Goal: Task Accomplishment & Management: Manage account settings

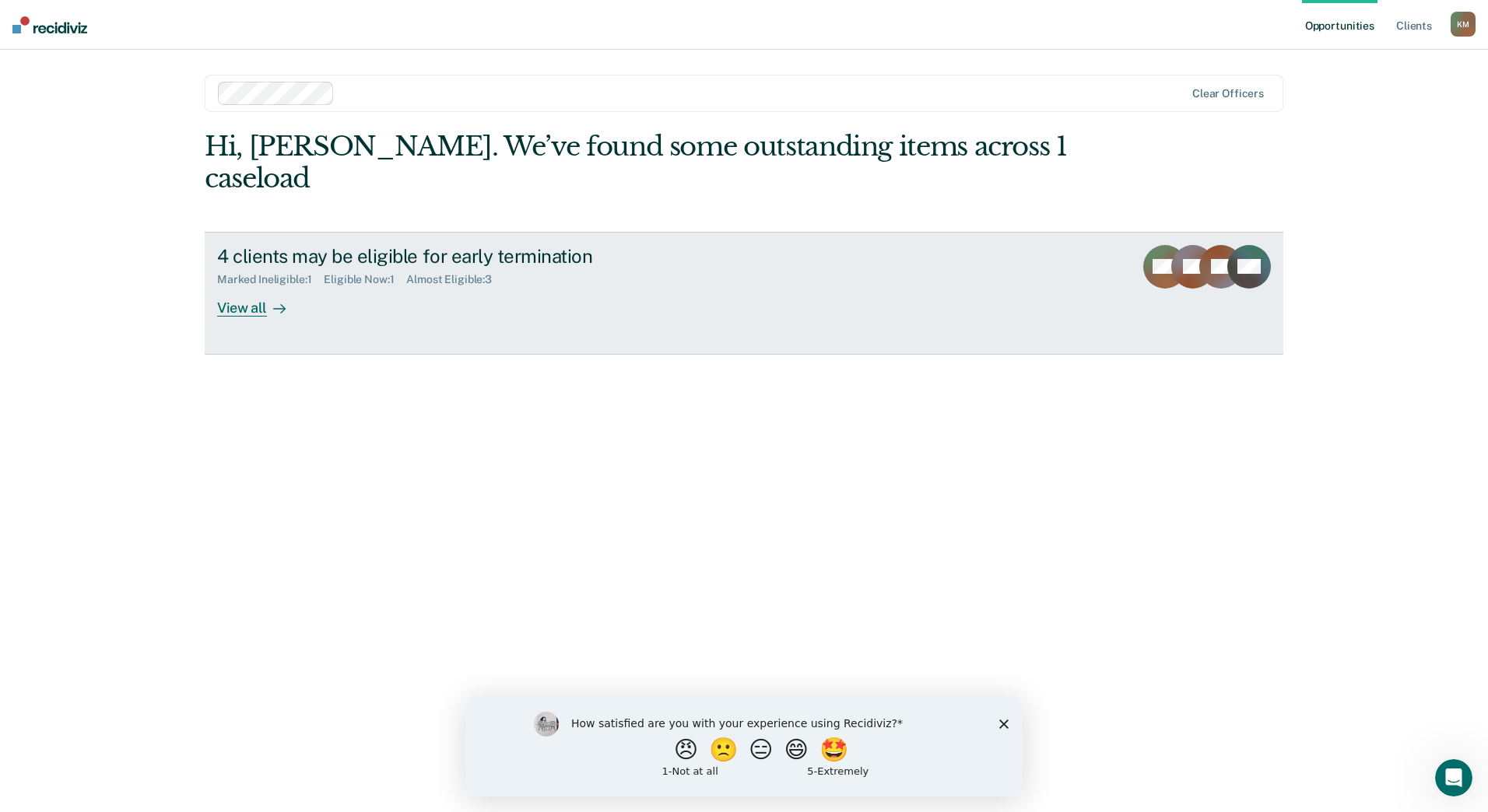
click at [237, 287] on div "View all" at bounding box center [261, 301] width 87 height 30
click at [239, 287] on div "View all" at bounding box center [261, 301] width 87 height 30
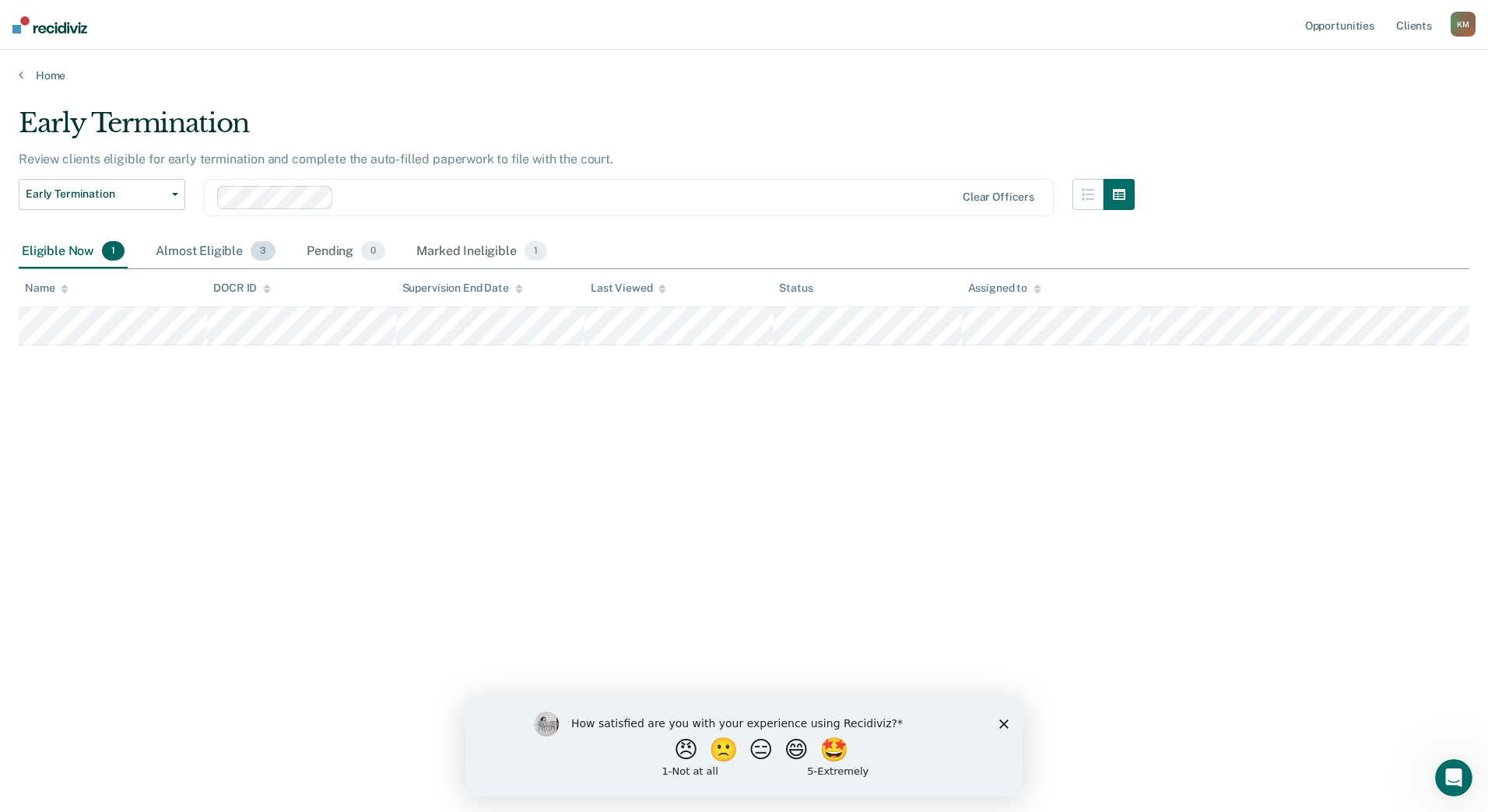
click at [198, 254] on div "Almost Eligible 3" at bounding box center [215, 251] width 126 height 34
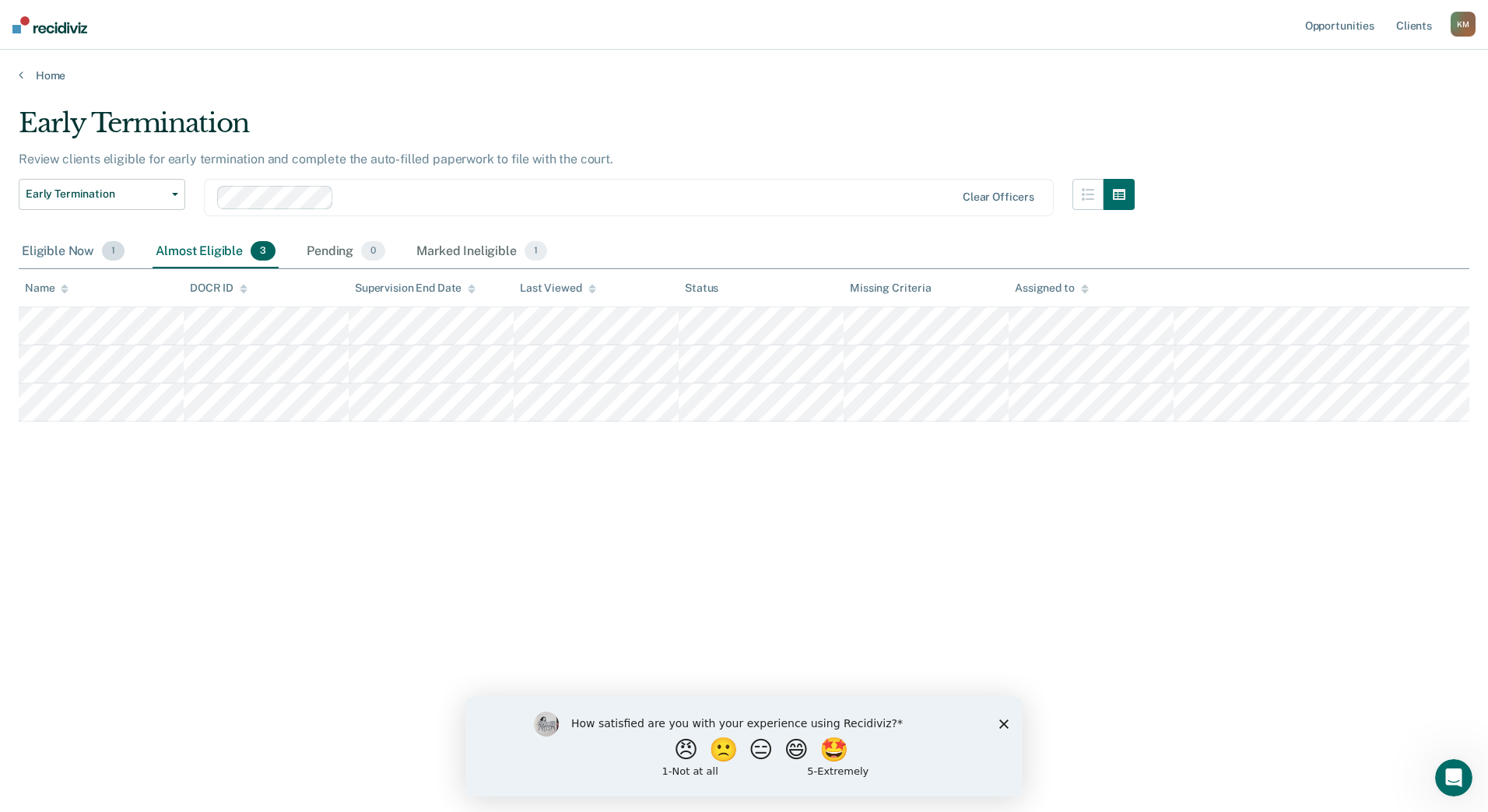
click at [55, 251] on div "Eligible Now 1" at bounding box center [72, 251] width 109 height 34
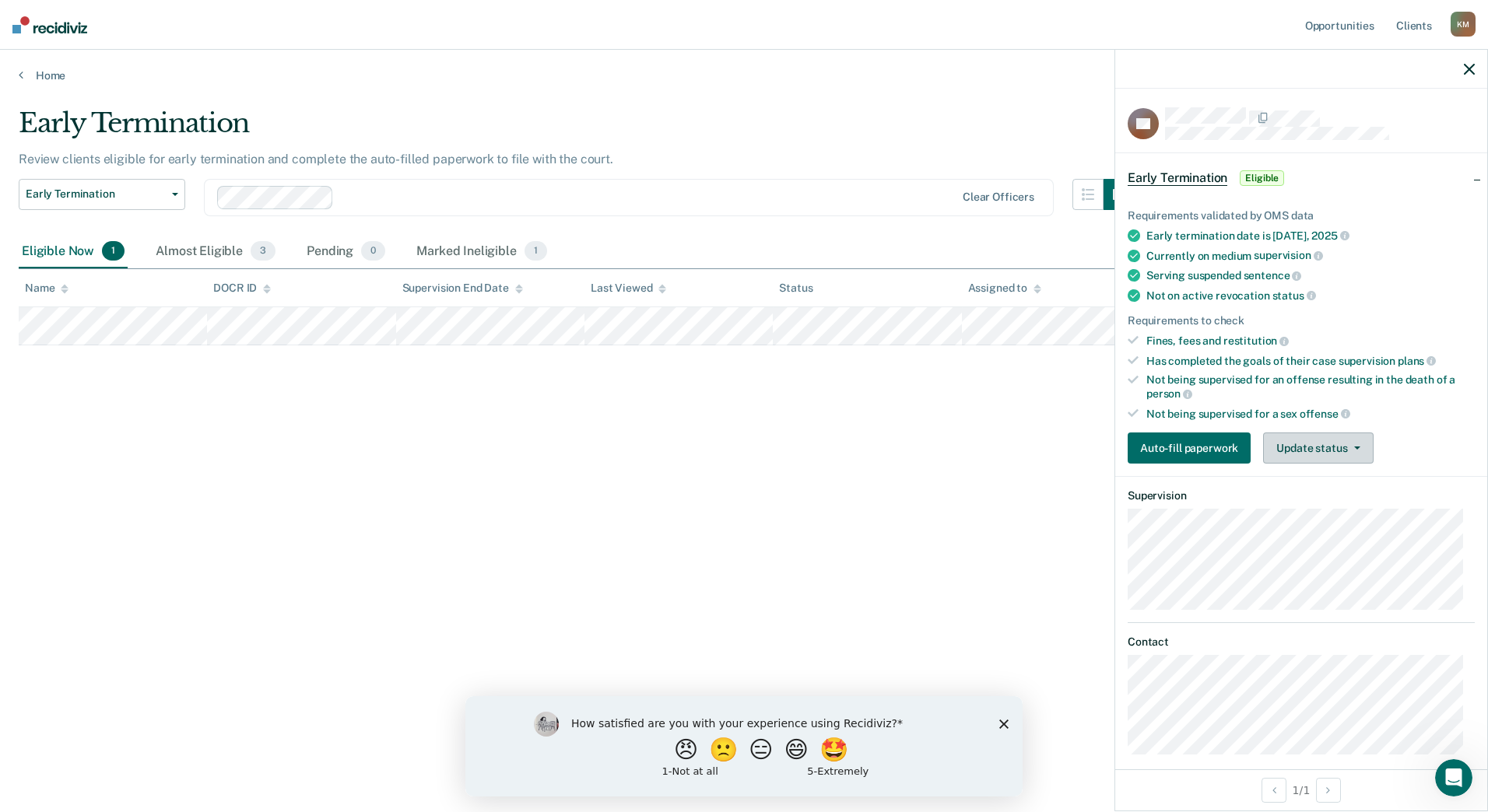
click at [1330, 449] on button "Update status" at bounding box center [1318, 448] width 110 height 31
click at [1328, 485] on button "[PERSON_NAME]" at bounding box center [1338, 486] width 151 height 25
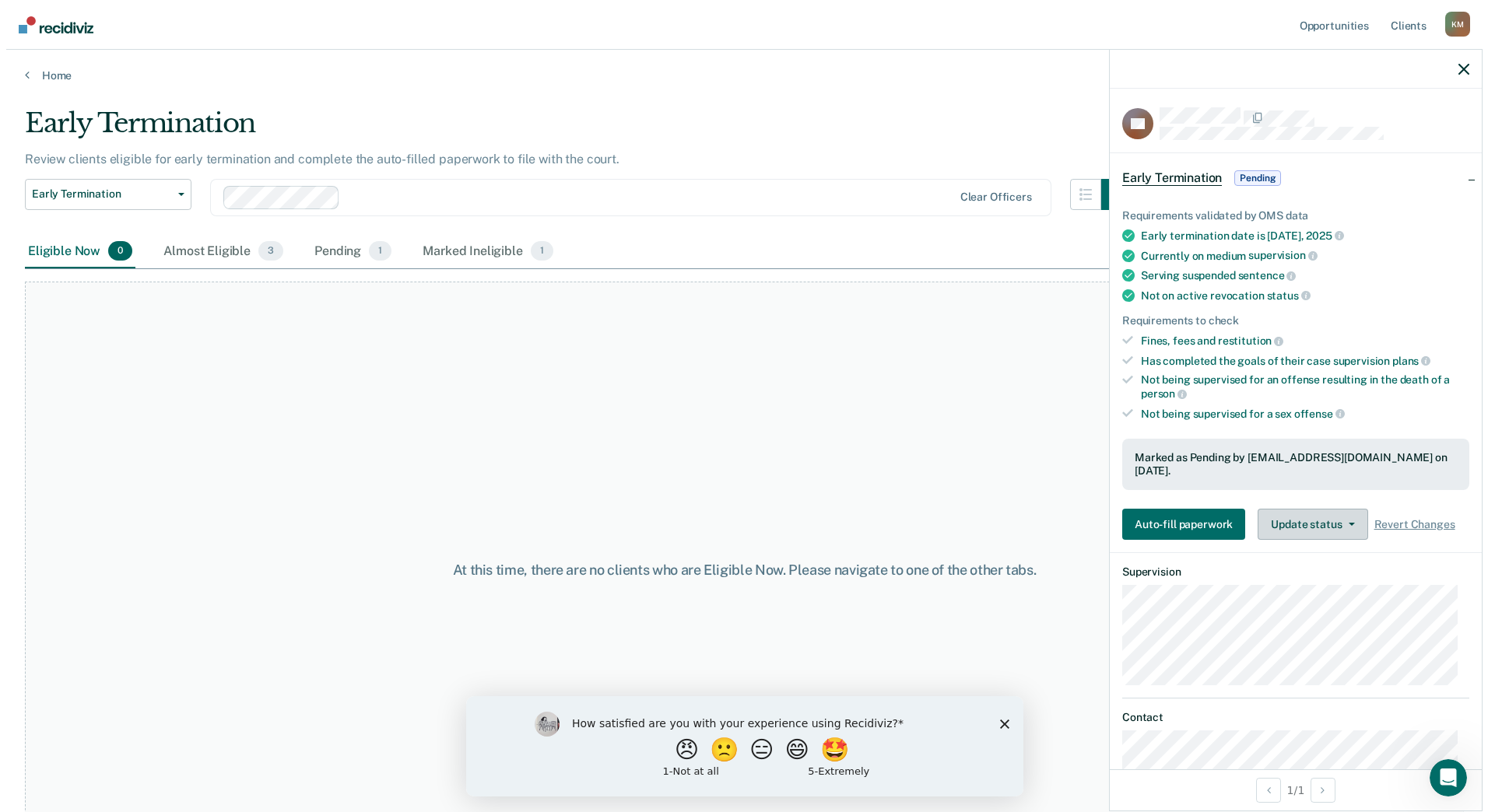
scroll to position [78, 0]
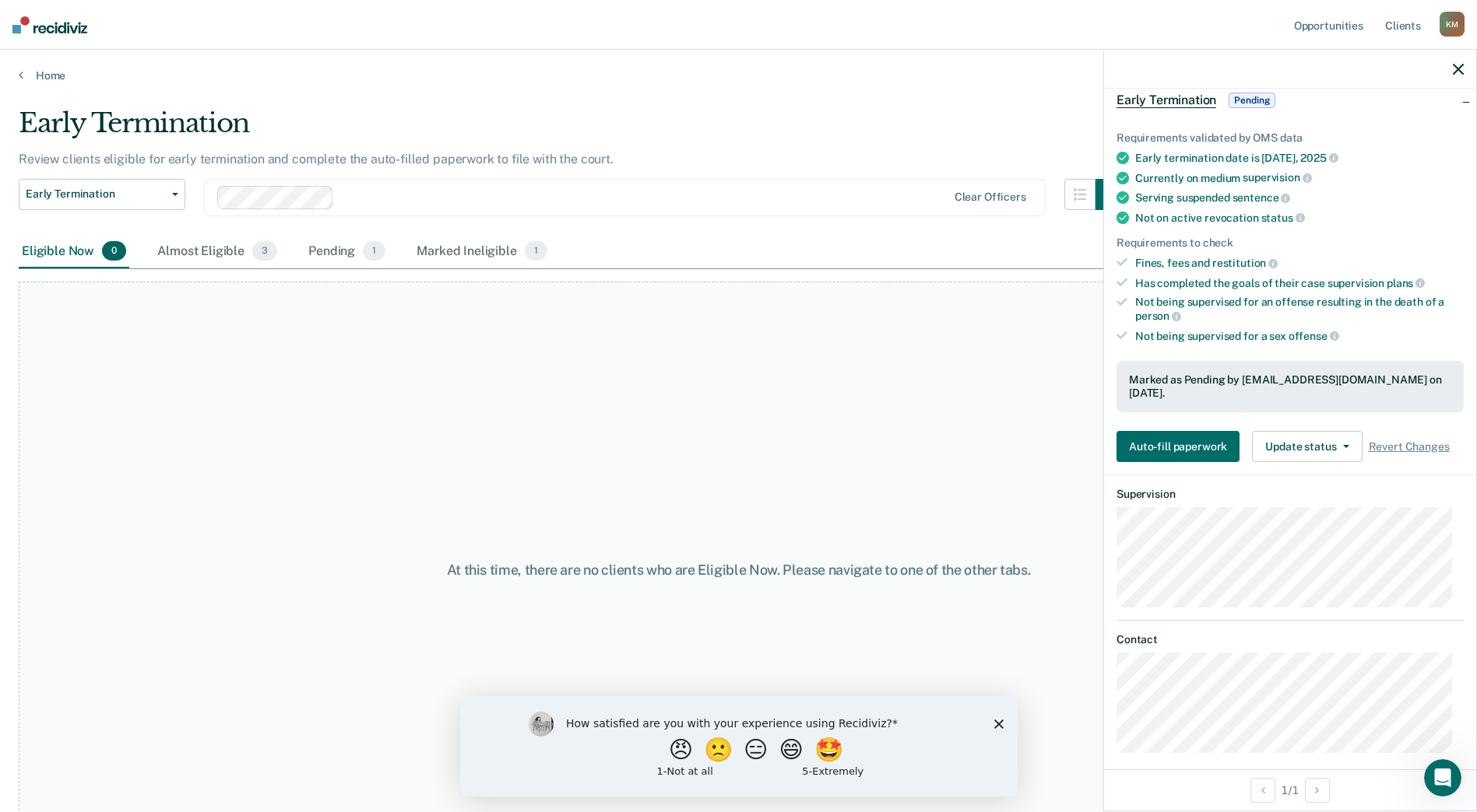
click at [994, 726] on polygon "Close survey" at bounding box center [998, 724] width 10 height 10
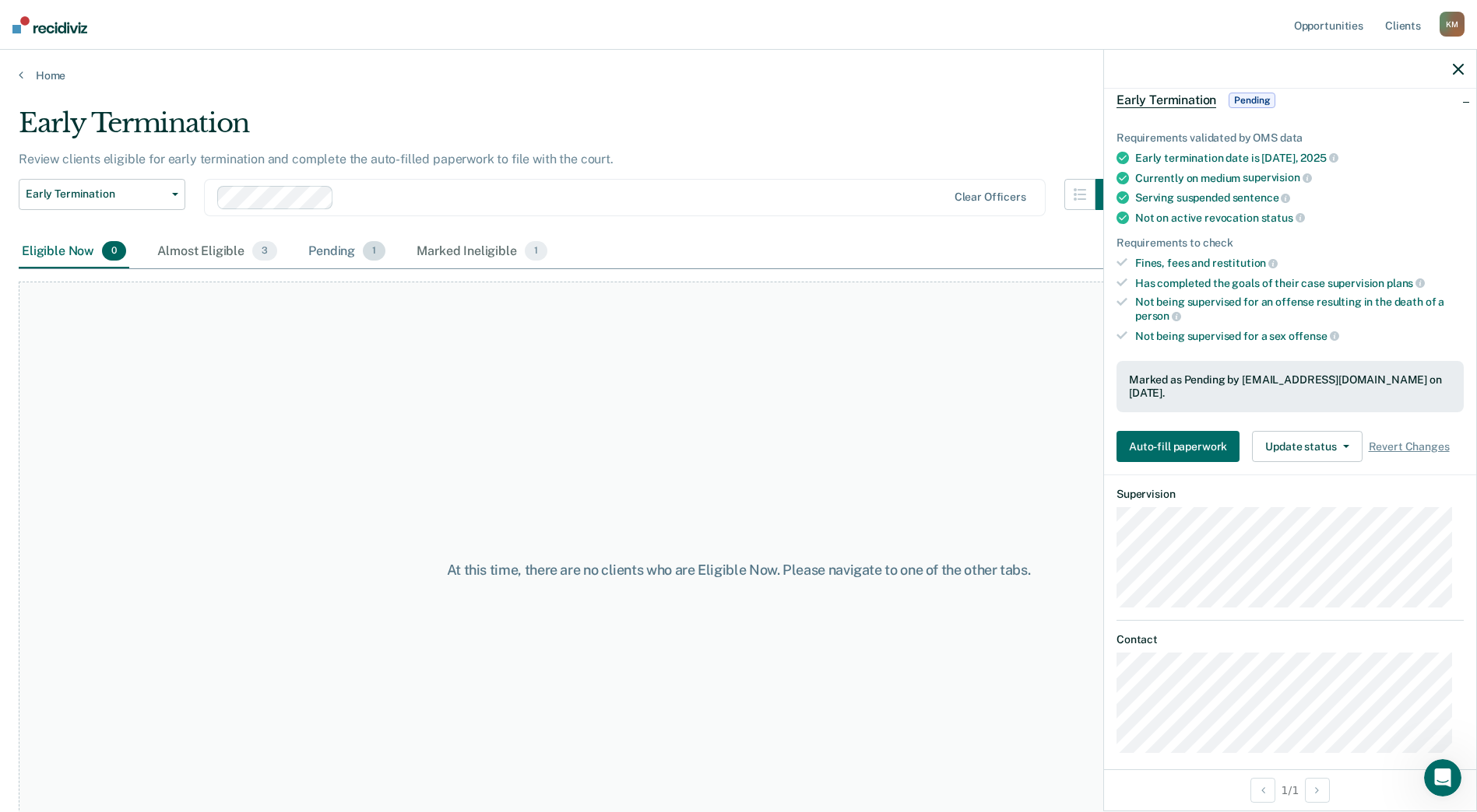
click at [327, 247] on div "Pending 1" at bounding box center [347, 251] width 83 height 34
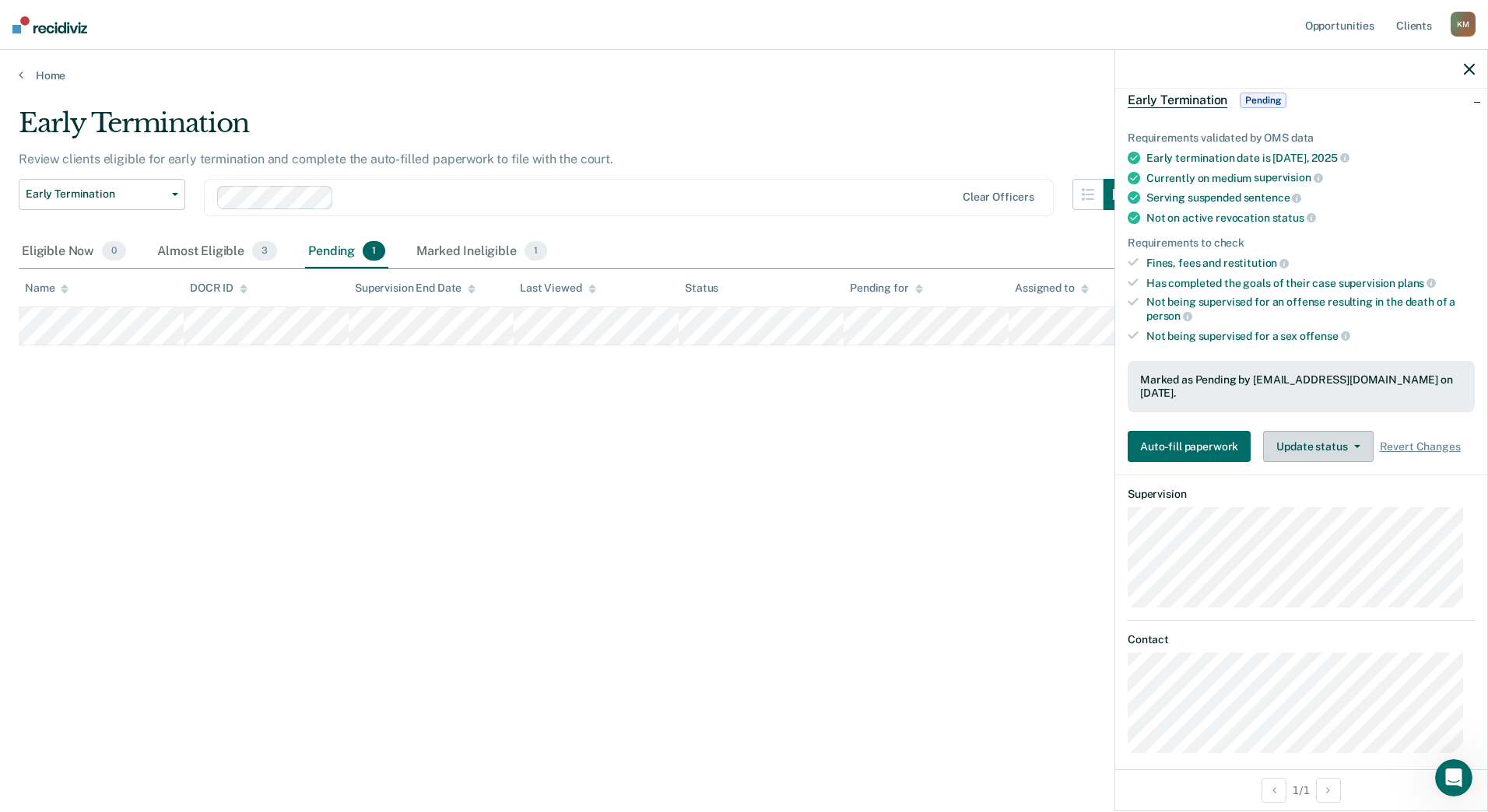
click at [1310, 432] on button "Update status" at bounding box center [1318, 447] width 110 height 31
click at [1310, 434] on button "Update status" at bounding box center [1318, 447] width 110 height 31
click at [64, 247] on div "Eligible Now 0" at bounding box center [73, 251] width 110 height 34
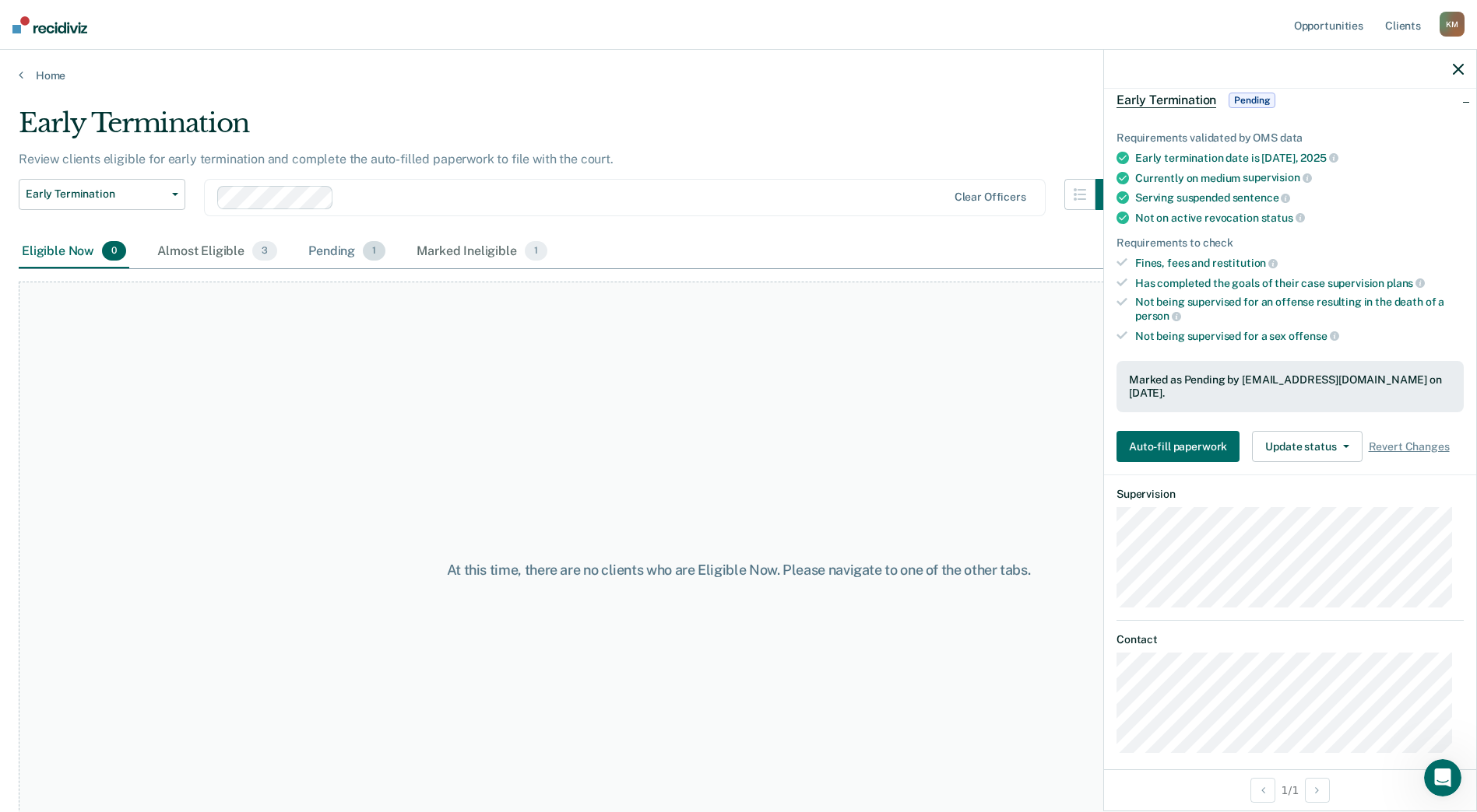
click at [342, 256] on div "Pending 1" at bounding box center [347, 251] width 83 height 34
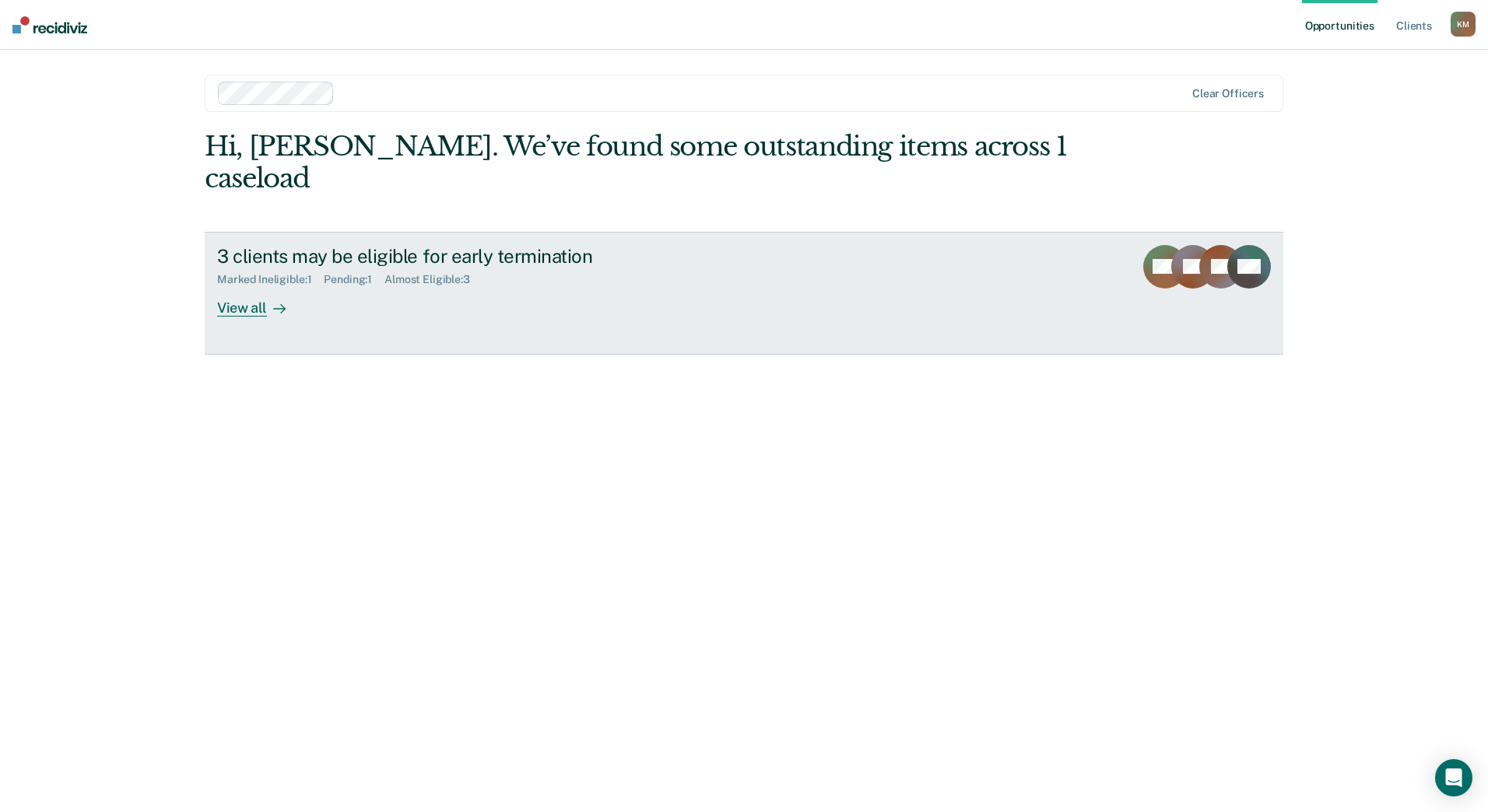
click at [242, 287] on div "View all" at bounding box center [261, 301] width 87 height 30
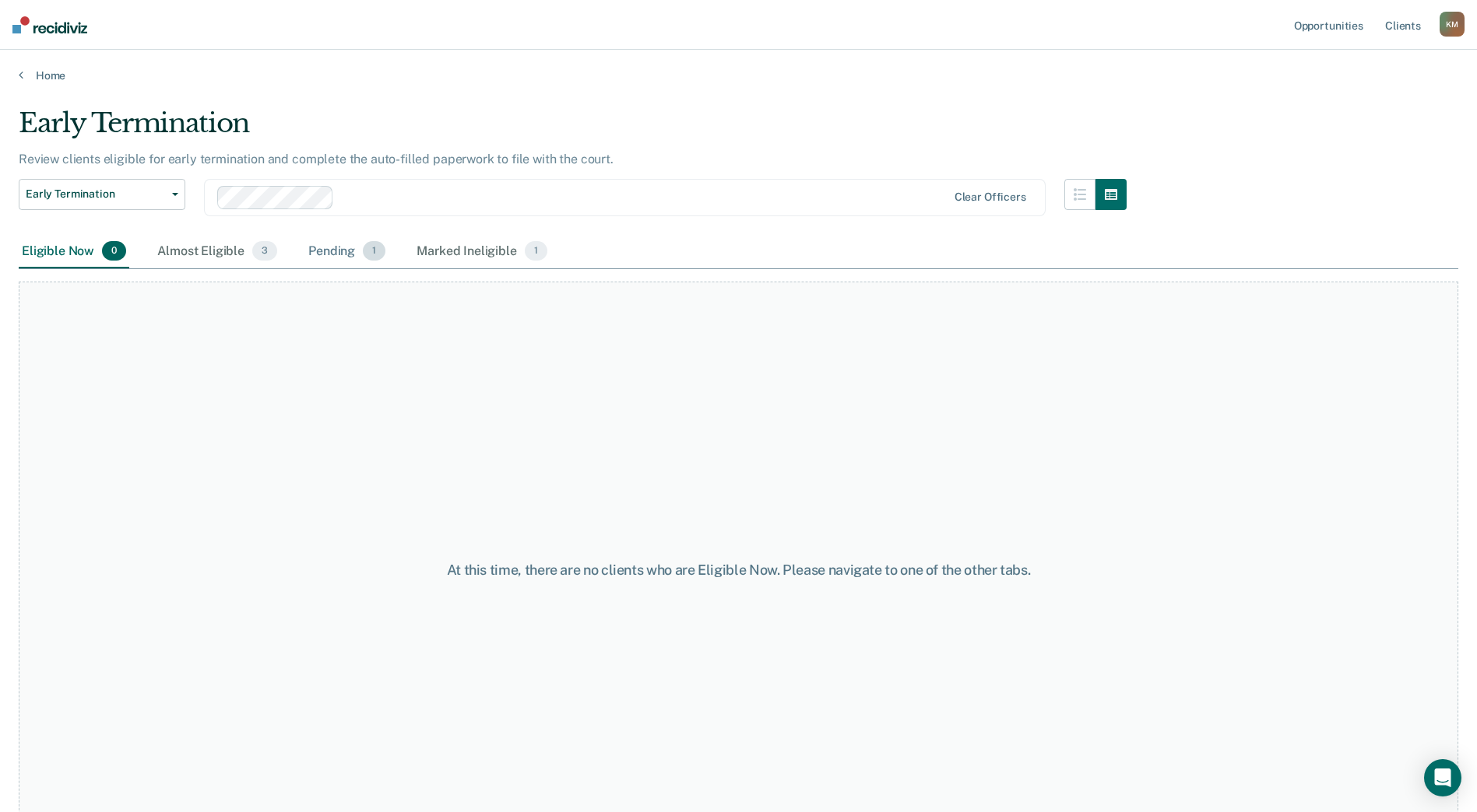
click at [329, 252] on div "Pending 1" at bounding box center [347, 251] width 83 height 34
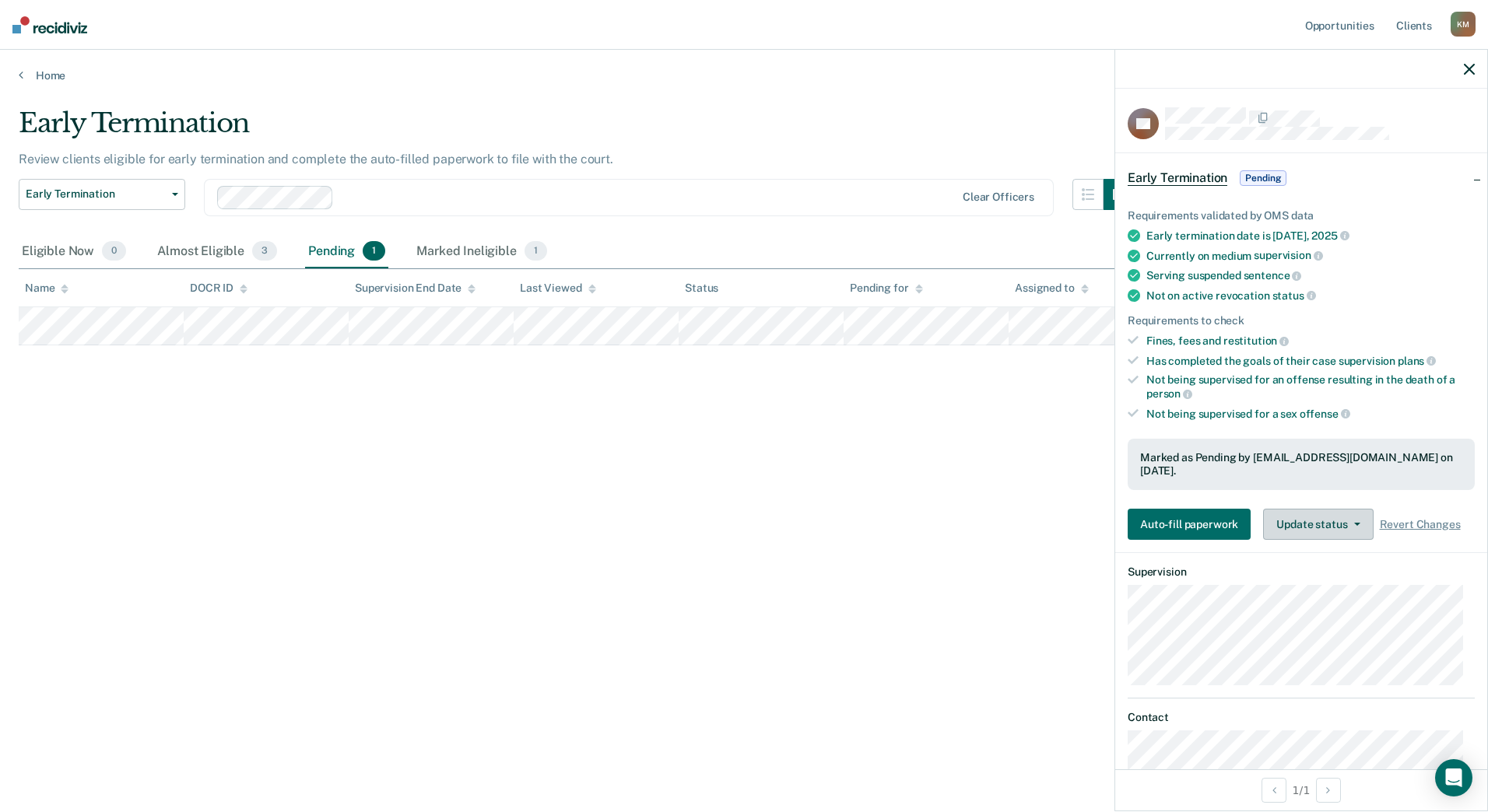
click at [1339, 512] on button "Update status" at bounding box center [1318, 524] width 110 height 31
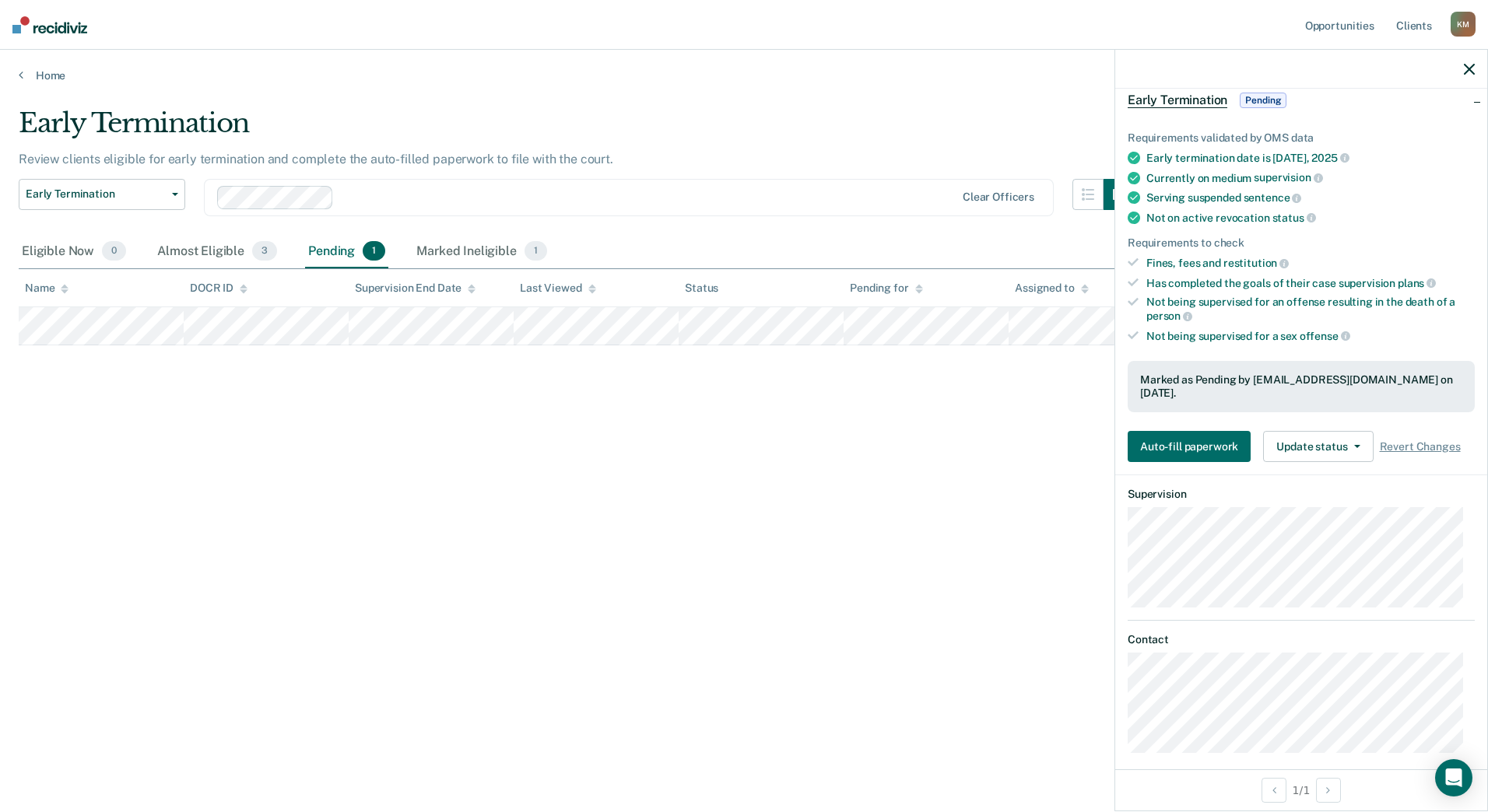
click at [1384, 377] on div "Marked as Pending by [EMAIL_ADDRESS][DOMAIN_NAME] on [DATE]." at bounding box center [1302, 386] width 323 height 26
click at [1178, 374] on div "Marked as Pending by [EMAIL_ADDRESS][DOMAIN_NAME] on [DATE]." at bounding box center [1302, 386] width 323 height 26
